Goal: Transaction & Acquisition: Purchase product/service

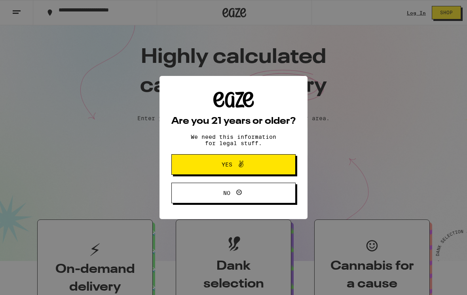
click at [242, 167] on icon at bounding box center [241, 165] width 10 height 10
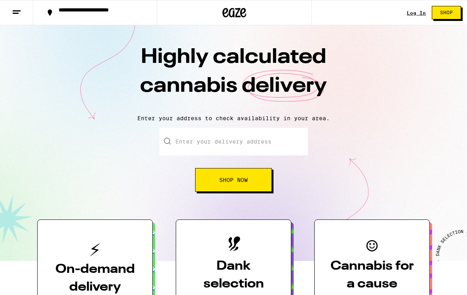
click at [423, 13] on link "Log In" at bounding box center [416, 12] width 19 height 5
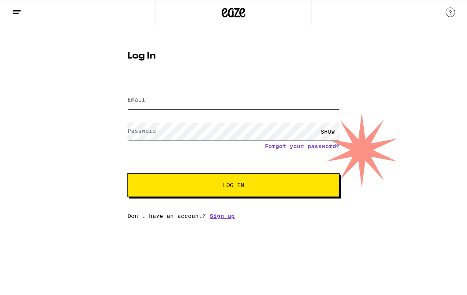
click at [230, 92] on input "Email" at bounding box center [234, 100] width 212 height 18
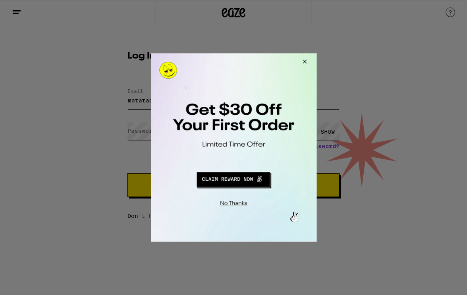
type input "matatack88"
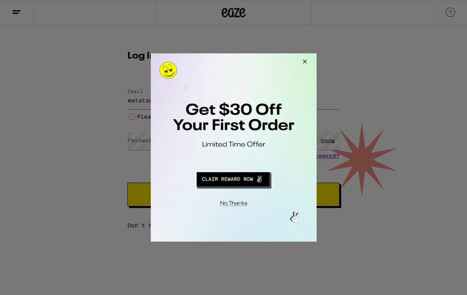
click at [235, 185] on button "Redirect to URL" at bounding box center [233, 178] width 138 height 19
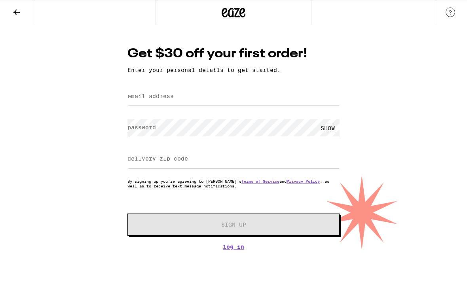
click at [210, 86] on div "Get $30 off your first order! Enter your personal details to get started. email…" at bounding box center [234, 147] width 228 height 205
click at [199, 98] on input "email address" at bounding box center [234, 97] width 212 height 18
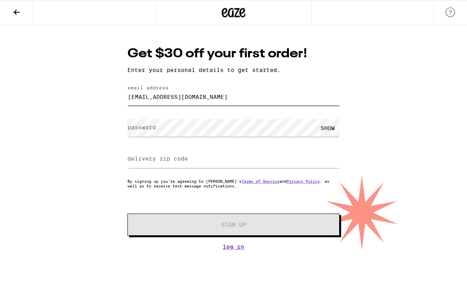
type input "matatack88@gmail.com"
click at [165, 170] on div at bounding box center [234, 159] width 212 height 23
click at [165, 162] on label "delivery zip code" at bounding box center [158, 159] width 61 height 6
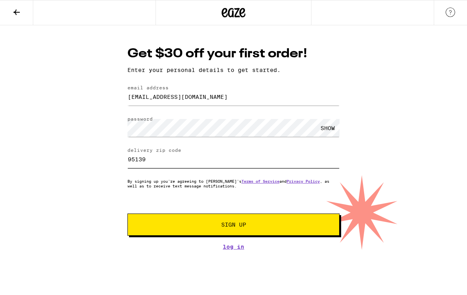
type input "95139"
click at [168, 228] on span "Sign Up" at bounding box center [234, 225] width 158 height 6
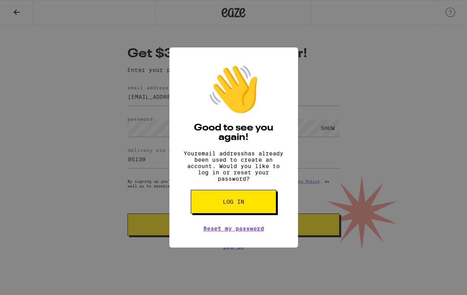
click at [256, 209] on button "Log in" at bounding box center [234, 202] width 86 height 24
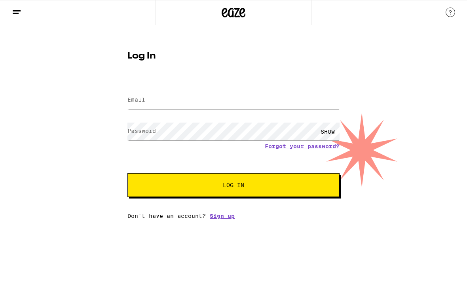
click at [170, 91] on div at bounding box center [234, 100] width 212 height 23
click at [164, 105] on input "Email" at bounding box center [234, 100] width 212 height 18
type input "matatack88@gmail.com"
click at [234, 187] on button "Log In" at bounding box center [234, 185] width 212 height 24
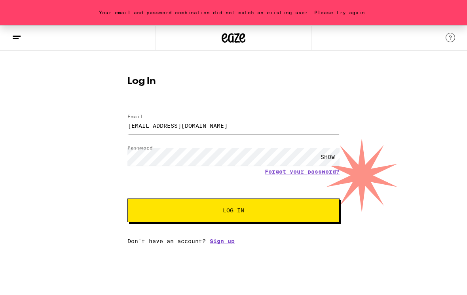
click at [331, 156] on div "SHOW" at bounding box center [328, 157] width 24 height 18
click at [223, 220] on button "Log In" at bounding box center [234, 211] width 212 height 24
click at [165, 199] on form "Email Email matatack88@gmail.com Password Password HIDE Forgot your password? L…" at bounding box center [234, 164] width 212 height 116
click at [223, 212] on span "Log In" at bounding box center [233, 211] width 21 height 6
click at [234, 212] on button "Log In" at bounding box center [234, 211] width 212 height 24
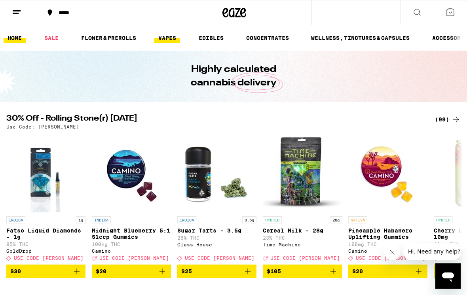
click at [166, 42] on link "VAPES" at bounding box center [167, 38] width 26 height 10
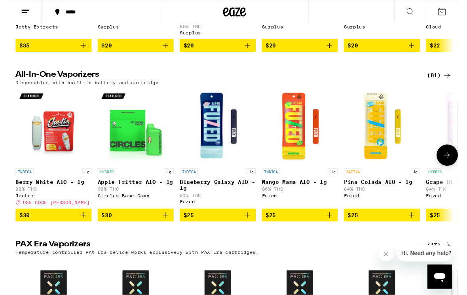
scroll to position [213, 0]
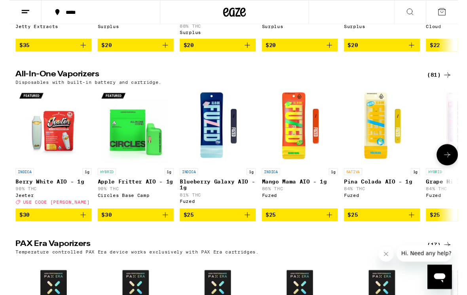
click at [217, 166] on img "Open page for Blueberry Galaxy AIO - 1g from Fuzed" at bounding box center [216, 131] width 79 height 79
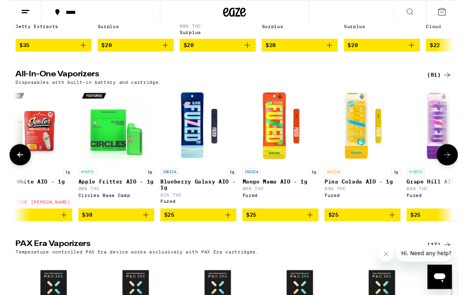
scroll to position [0, 177]
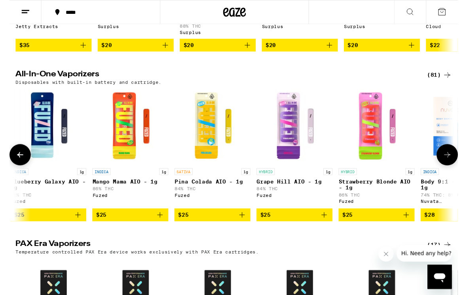
click at [211, 162] on img "Open page for Pina Colada AIO - 1g from Fuzed" at bounding box center [211, 131] width 79 height 79
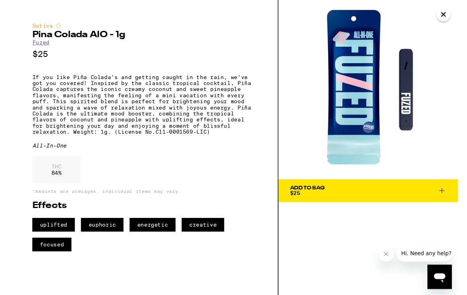
click at [458, 15] on button "Close" at bounding box center [452, 15] width 14 height 14
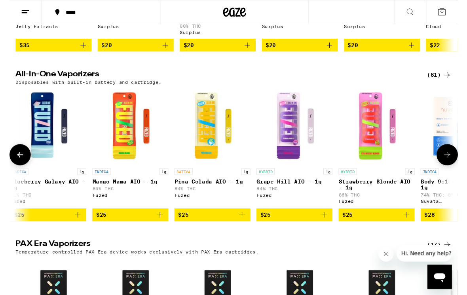
click at [208, 168] on img "Open page for Pina Colada AIO - 1g from Fuzed" at bounding box center [211, 131] width 79 height 79
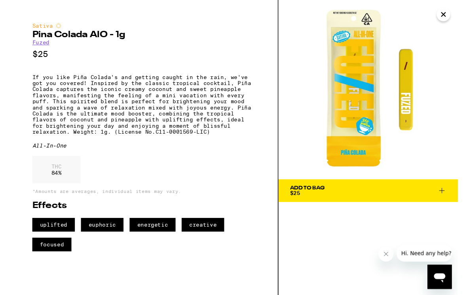
click at [314, 197] on div "Add To Bag" at bounding box center [310, 196] width 36 height 6
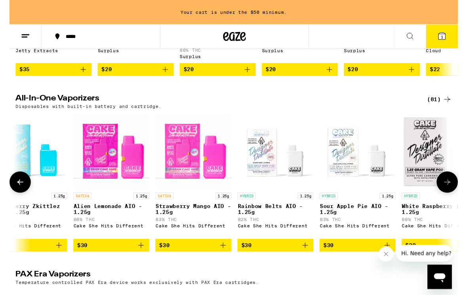
scroll to position [0, 1840]
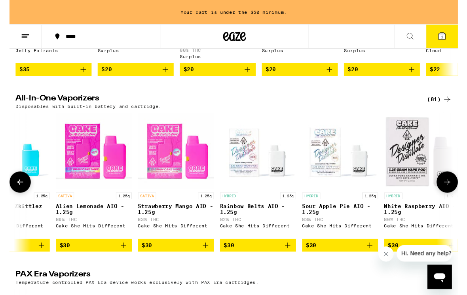
click at [293, 261] on icon "Add to bag" at bounding box center [290, 256] width 10 height 10
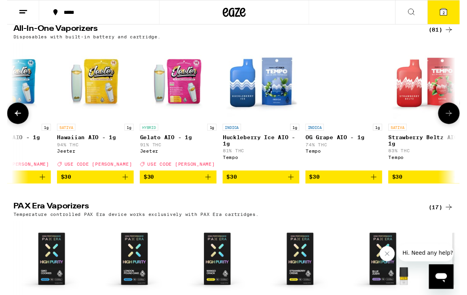
scroll to position [0, 0]
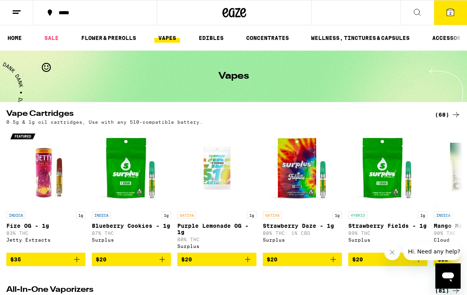
click at [446, 16] on icon at bounding box center [451, 13] width 10 height 10
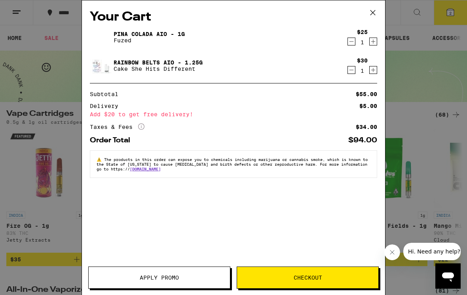
click at [375, 15] on icon at bounding box center [373, 13] width 12 height 12
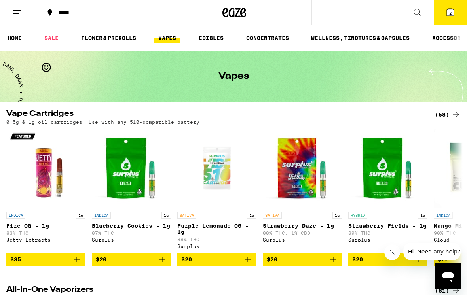
click at [416, 14] on icon at bounding box center [418, 13] width 10 height 10
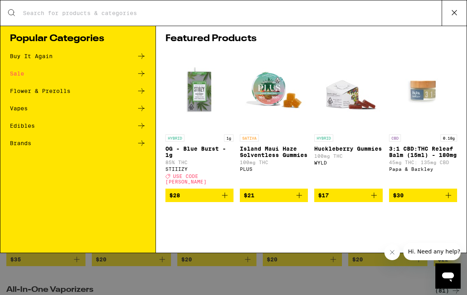
click at [459, 16] on icon at bounding box center [455, 13] width 12 height 12
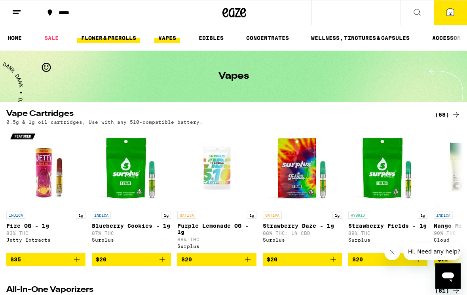
click at [106, 42] on link "FLOWER & PREROLLS" at bounding box center [108, 38] width 63 height 10
click at [106, 37] on link "FLOWER & PREROLLS" at bounding box center [108, 38] width 63 height 10
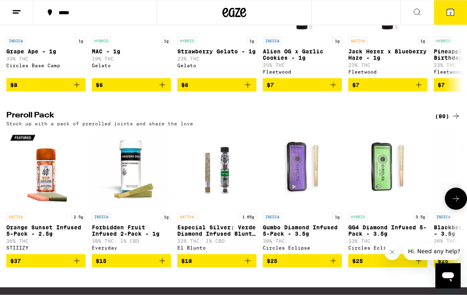
scroll to position [528, 0]
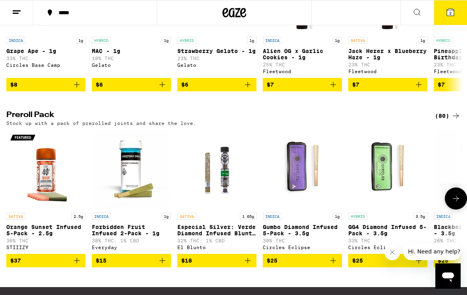
click at [210, 209] on img "Open page for Especial Silver: Verde Diamond Infused Blunt - 1.65g from El Blun…" at bounding box center [216, 169] width 79 height 79
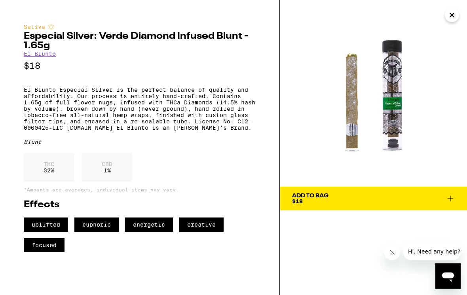
click at [450, 12] on icon "Close" at bounding box center [453, 15] width 10 height 12
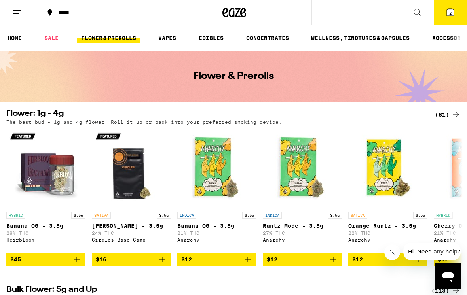
click at [457, 10] on button "2" at bounding box center [450, 12] width 33 height 25
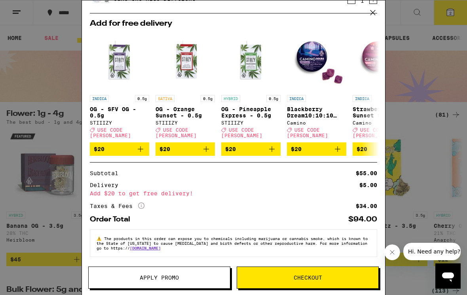
click at [372, 19] on button at bounding box center [373, 12] width 25 height 25
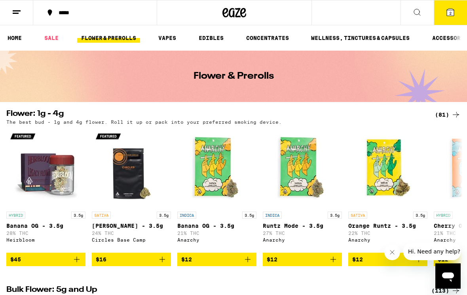
click at [443, 5] on button "2" at bounding box center [450, 12] width 33 height 25
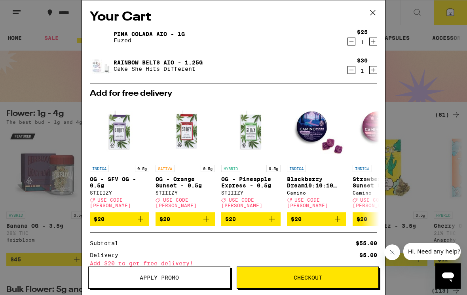
click at [351, 73] on icon "Decrement" at bounding box center [351, 70] width 7 height 10
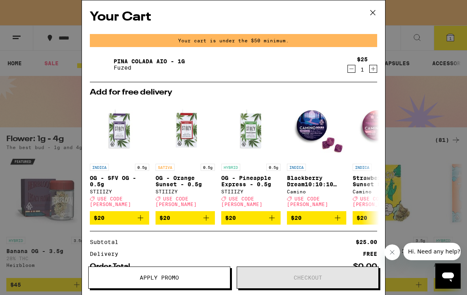
click at [375, 8] on icon at bounding box center [373, 13] width 12 height 12
